Goal: Task Accomplishment & Management: Complete application form

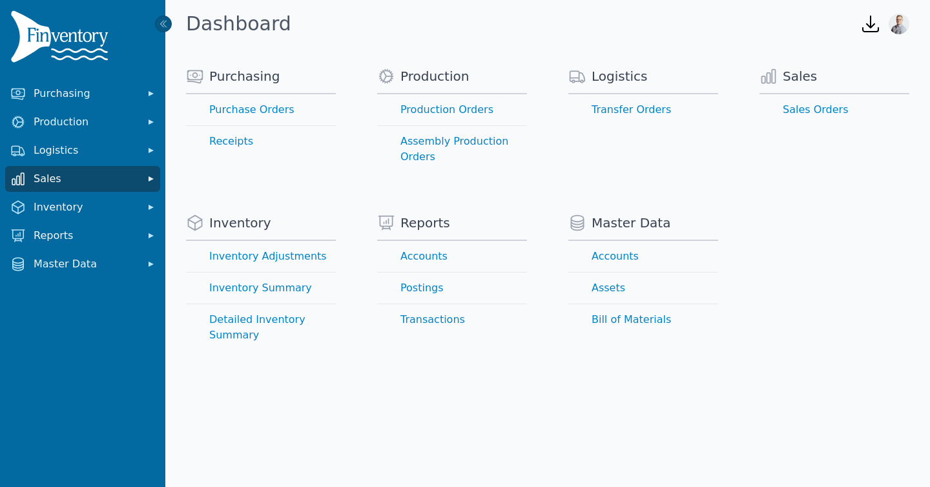
click at [74, 178] on span "Sales" at bounding box center [85, 179] width 103 height 16
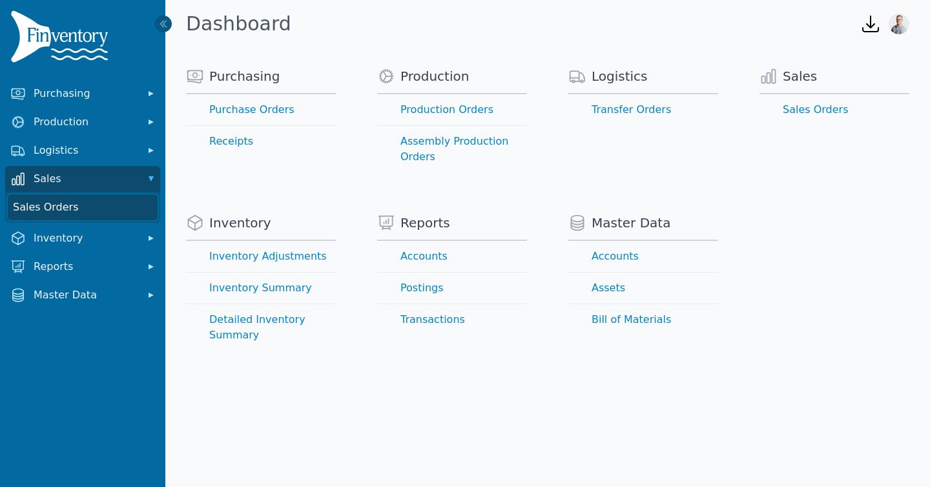
click at [64, 214] on link "Sales Orders" at bounding box center [83, 207] width 150 height 26
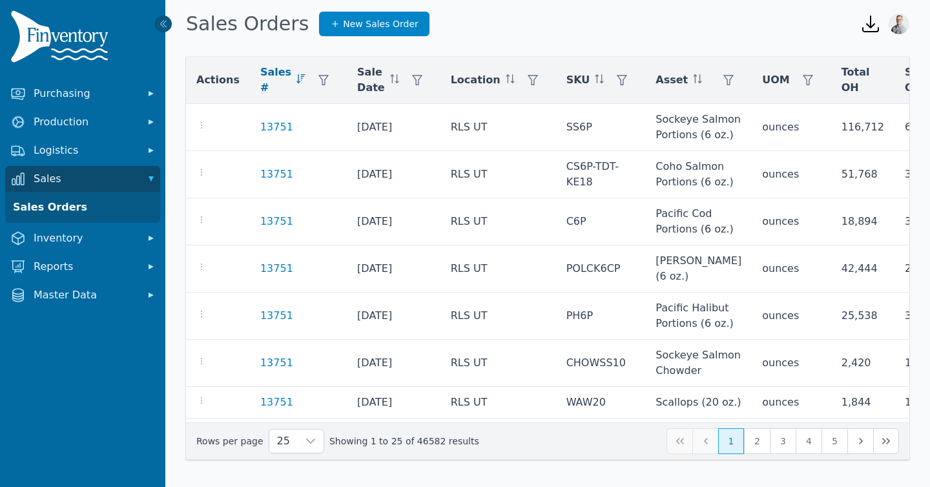
click at [264, 76] on span "Sales #" at bounding box center [275, 80] width 31 height 31
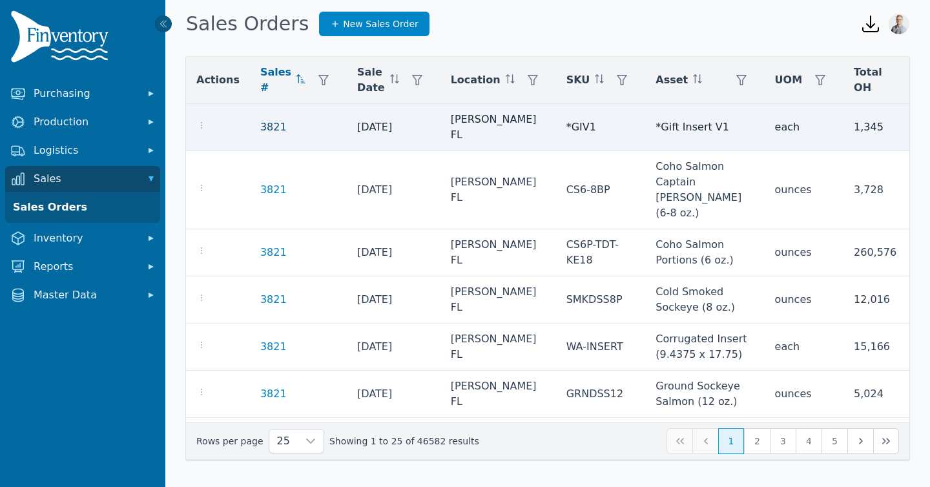
click at [260, 121] on link "3821" at bounding box center [273, 128] width 26 height 16
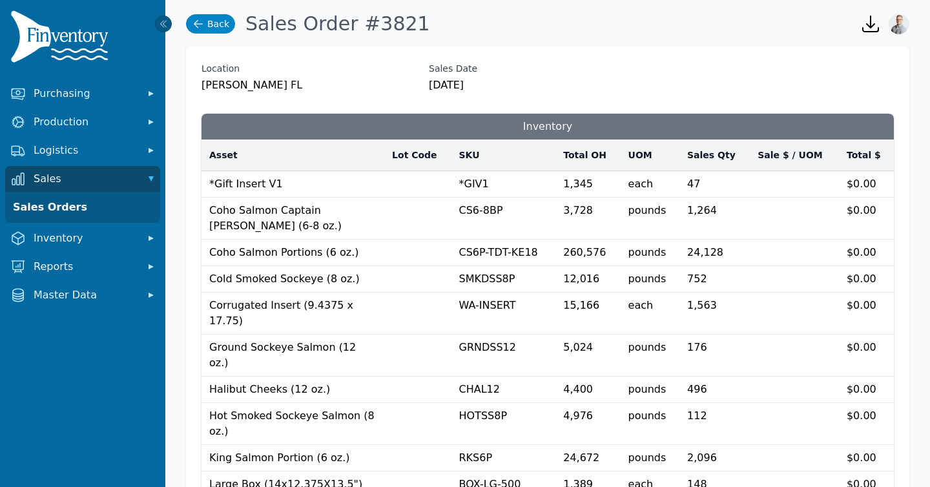
click at [209, 21] on link "Back" at bounding box center [210, 23] width 49 height 19
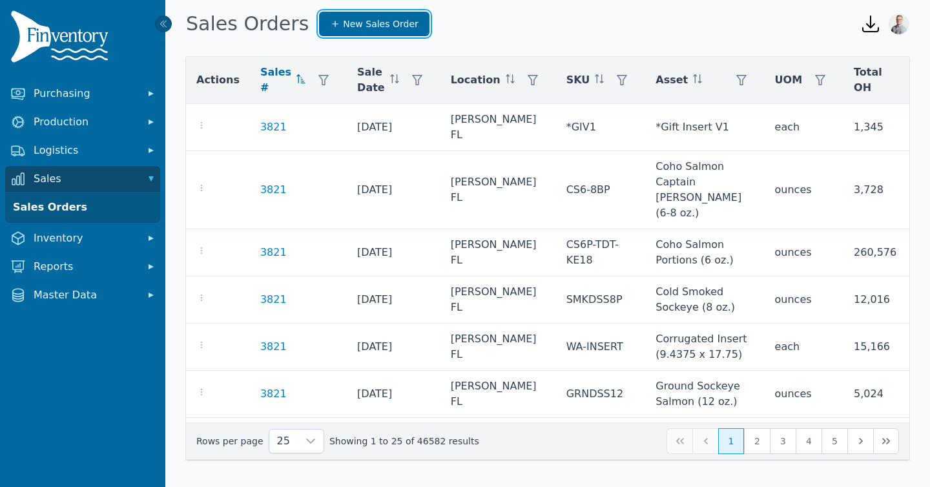
click at [367, 23] on span "New Sales Order" at bounding box center [380, 23] width 75 height 13
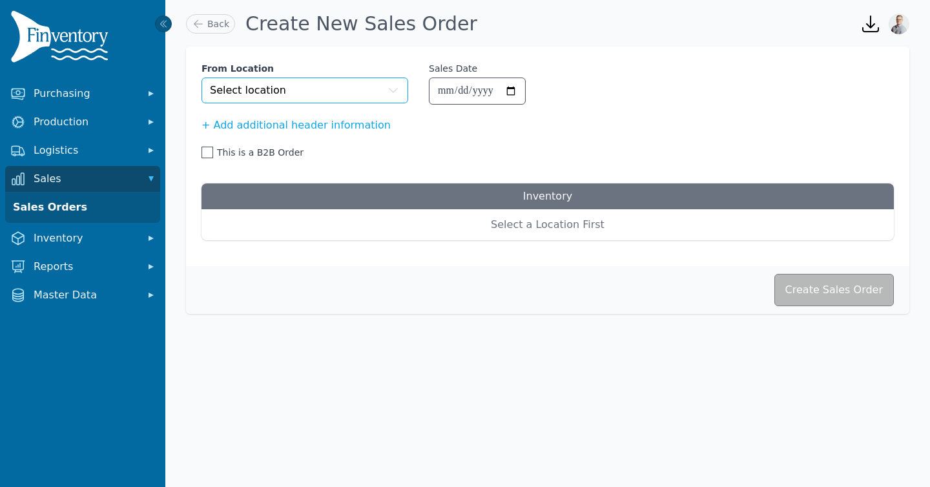
click at [310, 101] on button "Select location" at bounding box center [305, 91] width 207 height 26
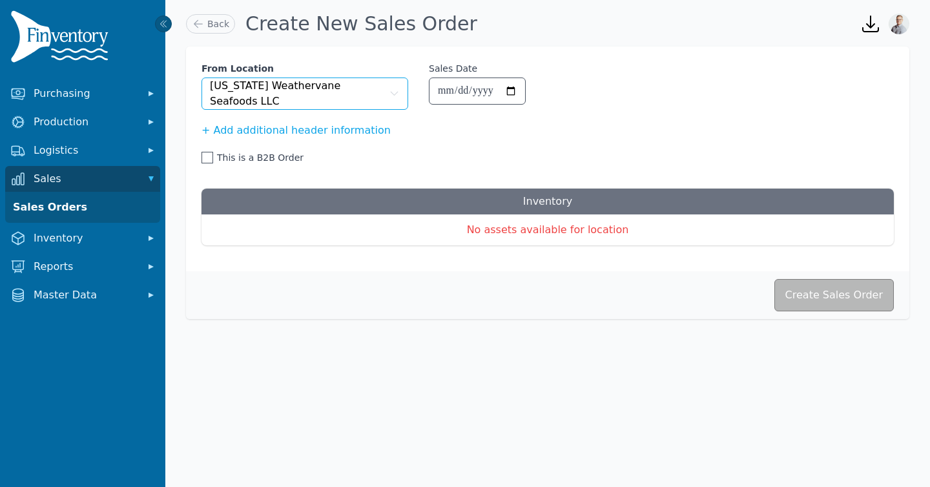
click at [254, 96] on span "[US_STATE] Weathervane Seafoods LLC" at bounding box center [298, 93] width 176 height 31
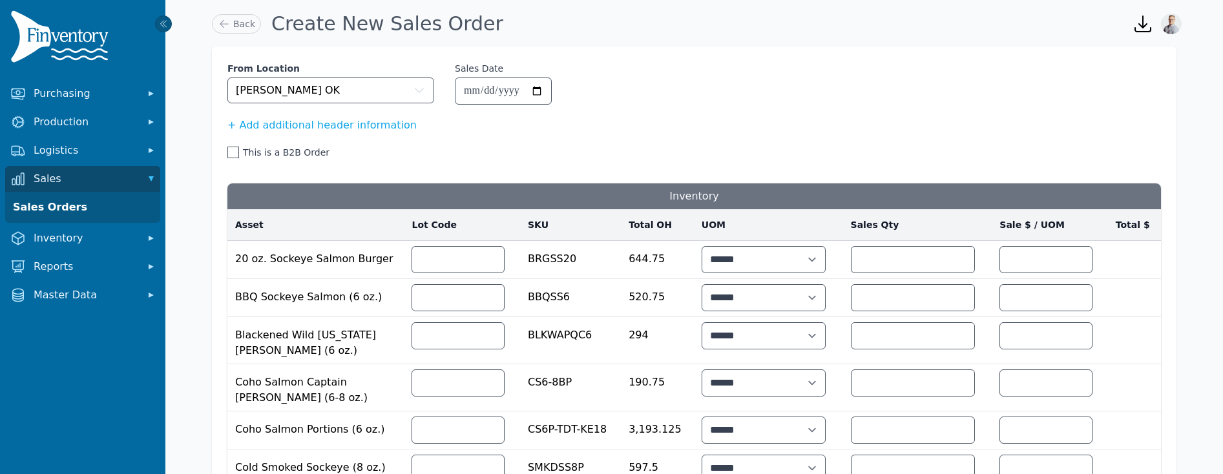
click at [930, 247] on td at bounding box center [1050, 260] width 116 height 38
click at [930, 253] on input "number" at bounding box center [1046, 260] width 92 height 26
type input "***"
click at [906, 260] on input "number" at bounding box center [912, 260] width 123 height 26
type input "*"
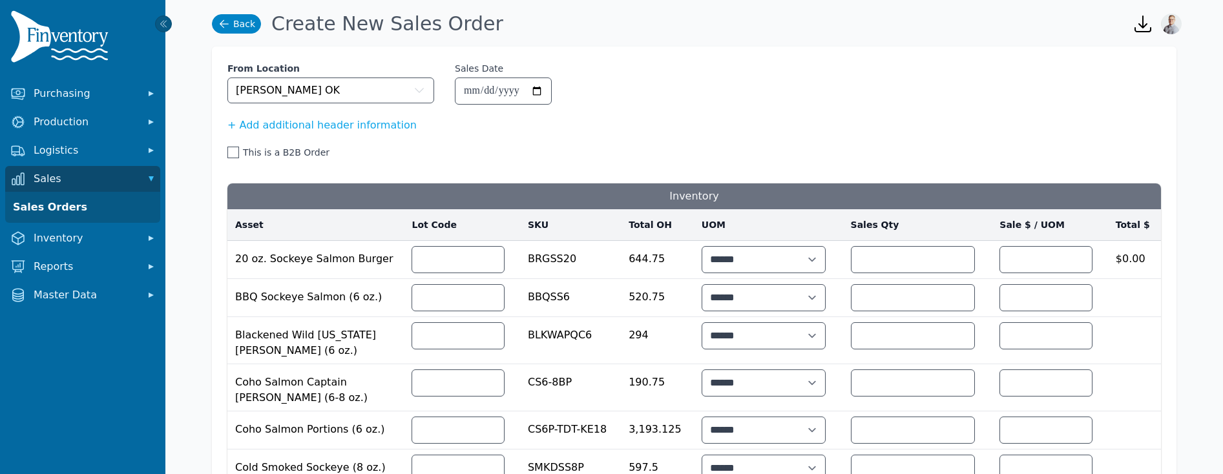
click at [227, 28] on icon at bounding box center [224, 23] width 13 height 13
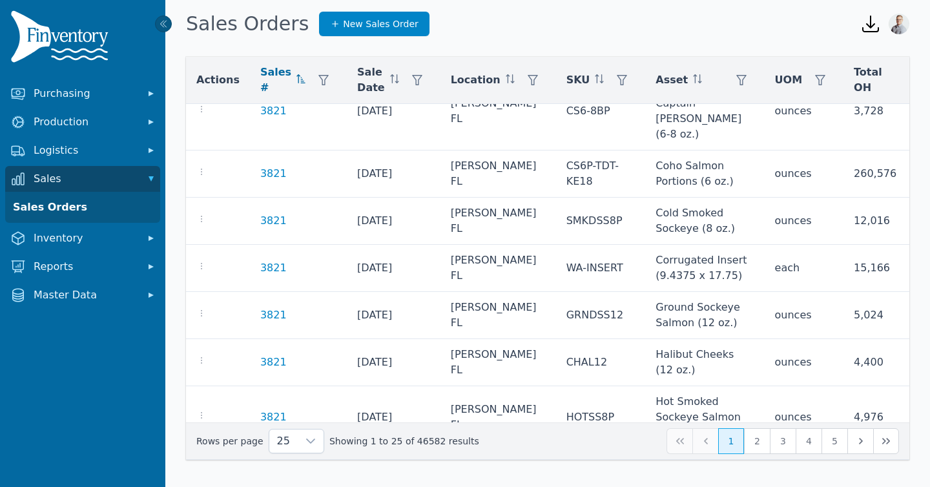
scroll to position [82, 0]
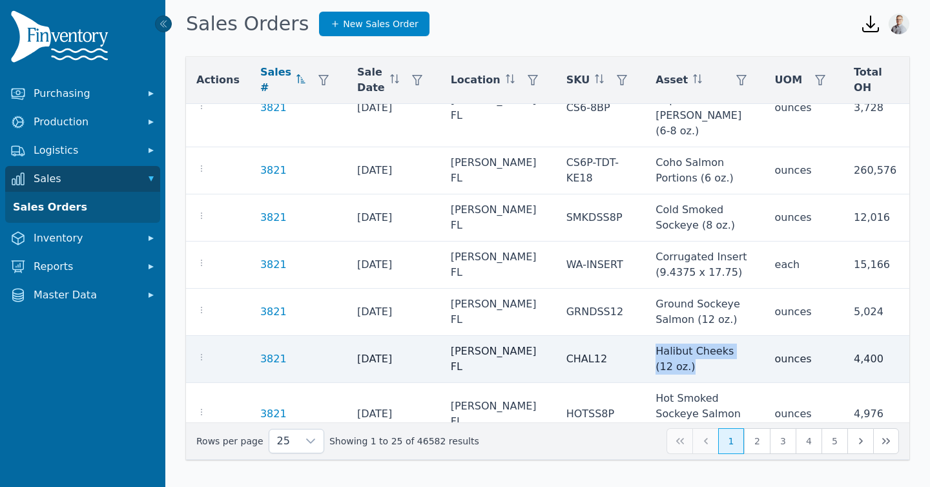
drag, startPoint x: 630, startPoint y: 321, endPoint x: 676, endPoint y: 337, distance: 48.6
click at [676, 337] on td "Halibut Cheeks (12 oz.)" at bounding box center [704, 359] width 119 height 47
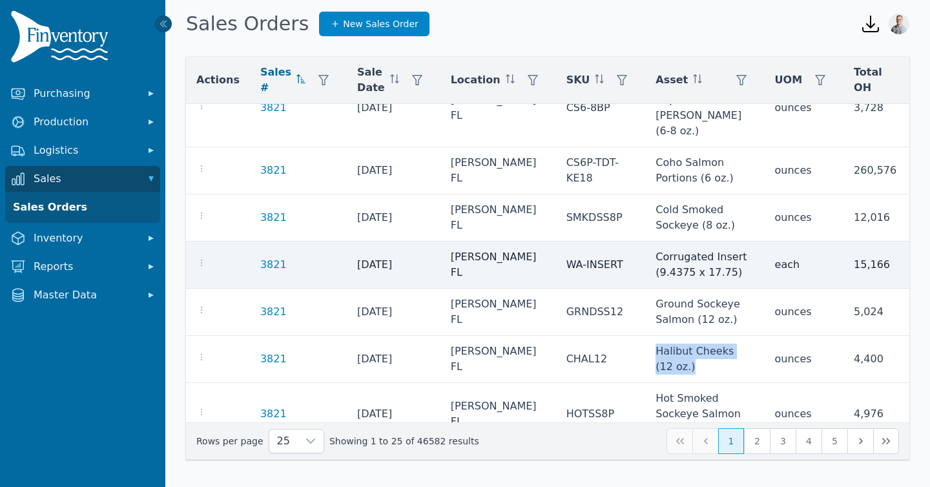
copy td "Halibut Cheeks (12 oz.)"
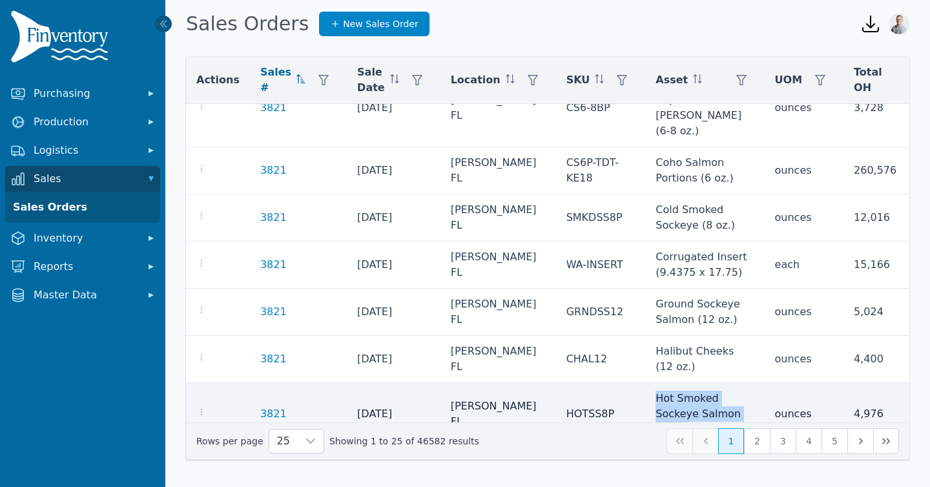
drag, startPoint x: 630, startPoint y: 371, endPoint x: 670, endPoint y: 399, distance: 49.1
click at [670, 399] on td "Hot Smoked Sockeye Salmon (8 oz.)" at bounding box center [704, 414] width 119 height 63
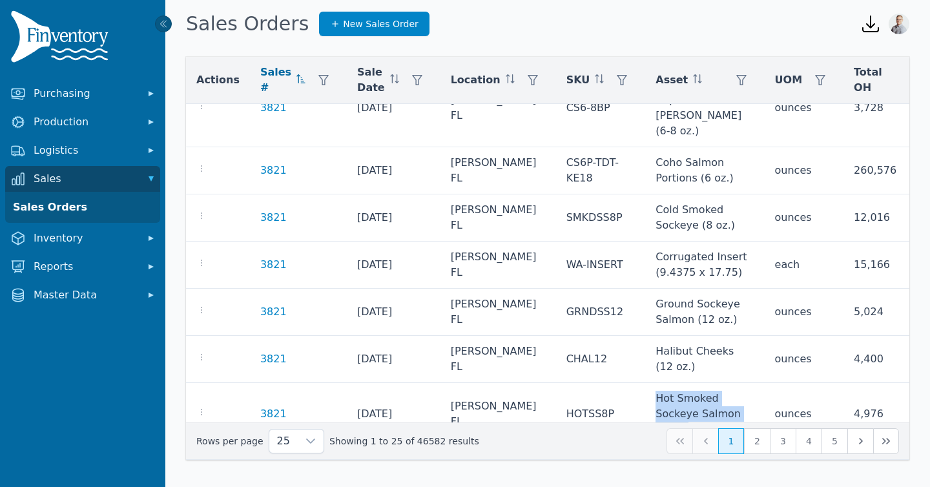
copy td "Hot Smoked Sockeye Salmon (8 oz.)"
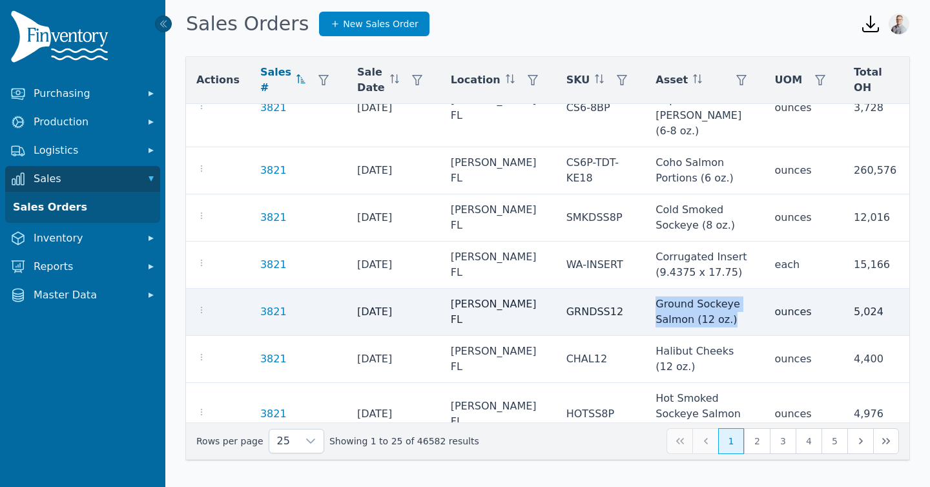
drag, startPoint x: 636, startPoint y: 273, endPoint x: 710, endPoint y: 288, distance: 75.3
click at [710, 289] on td "Ground Sockeye Salmon (12 oz.)" at bounding box center [704, 312] width 119 height 47
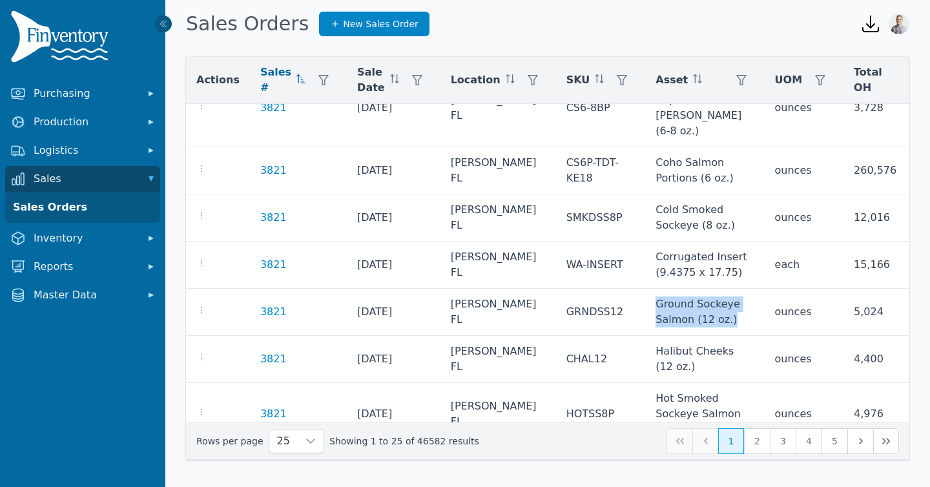
copy td "Ground Sockeye Salmon (12 oz.)"
